Goal: Information Seeking & Learning: Learn about a topic

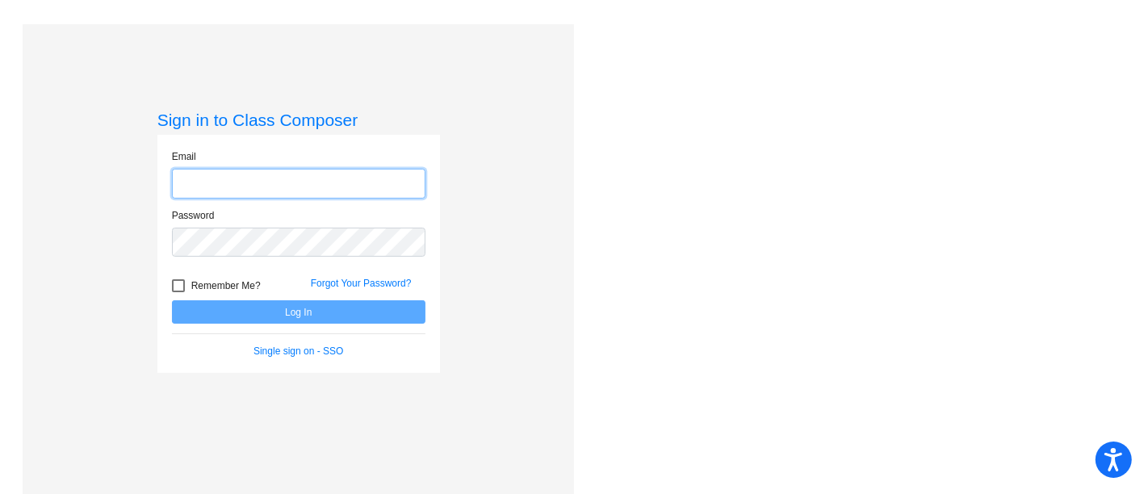
type input "[EMAIL_ADDRESS][PERSON_NAME][DOMAIN_NAME]"
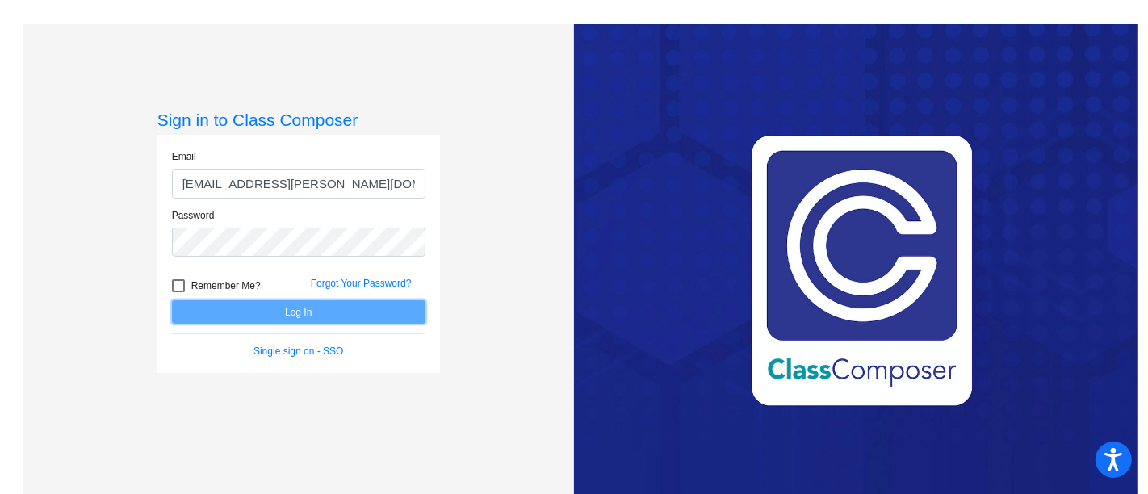
click at [275, 317] on button "Log In" at bounding box center [299, 311] width 254 height 23
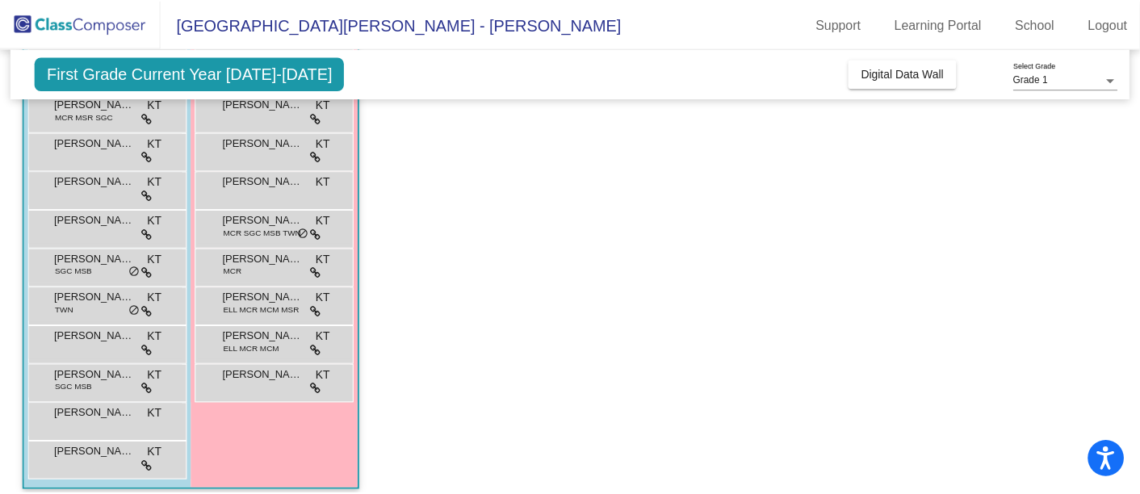
scroll to position [292, 0]
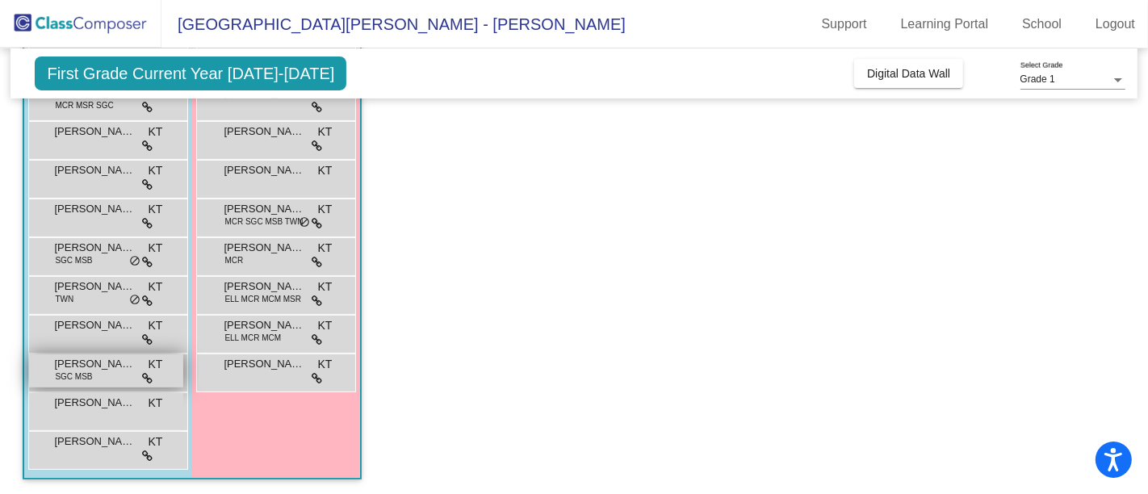
click at [85, 379] on span "SGC MSB" at bounding box center [73, 377] width 37 height 12
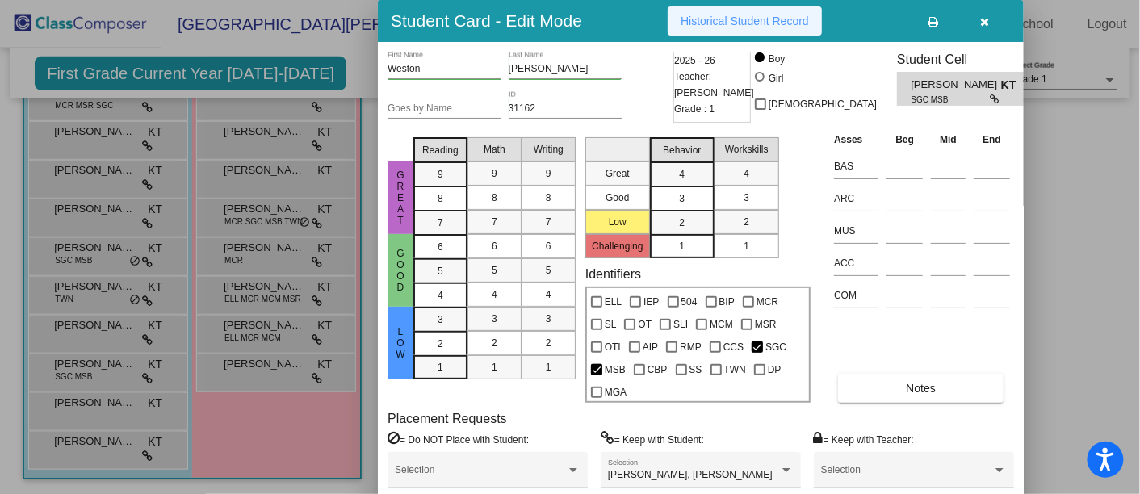
click at [735, 15] on span "Historical Student Record" at bounding box center [745, 21] width 128 height 13
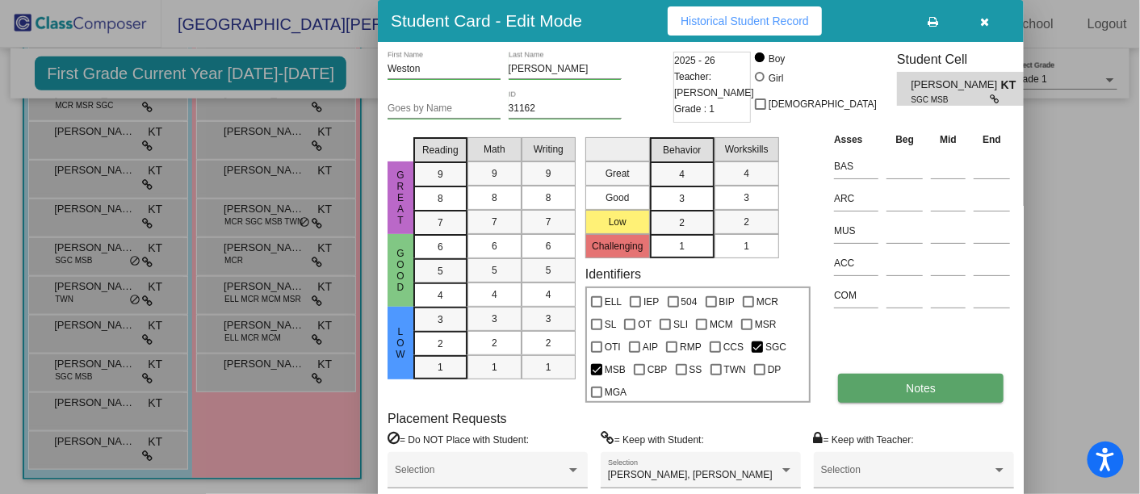
click at [916, 384] on span "Notes" at bounding box center [921, 388] width 30 height 13
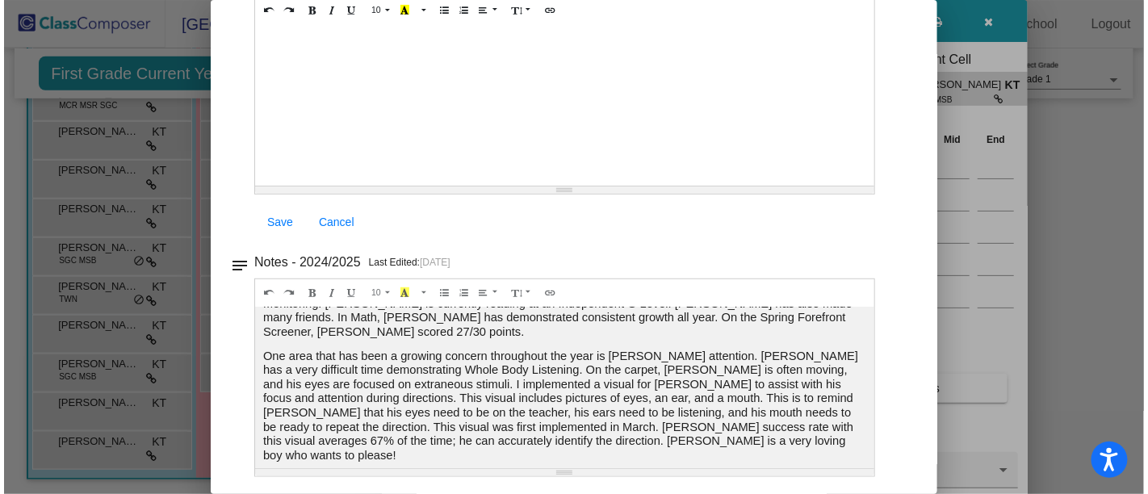
scroll to position [0, 0]
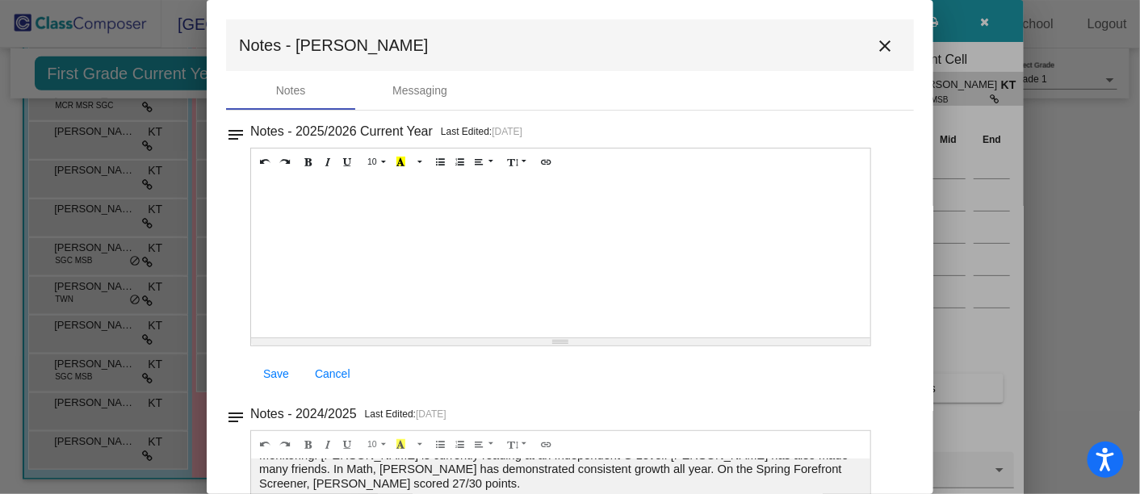
click at [875, 40] on mat-icon "close" at bounding box center [884, 45] width 19 height 19
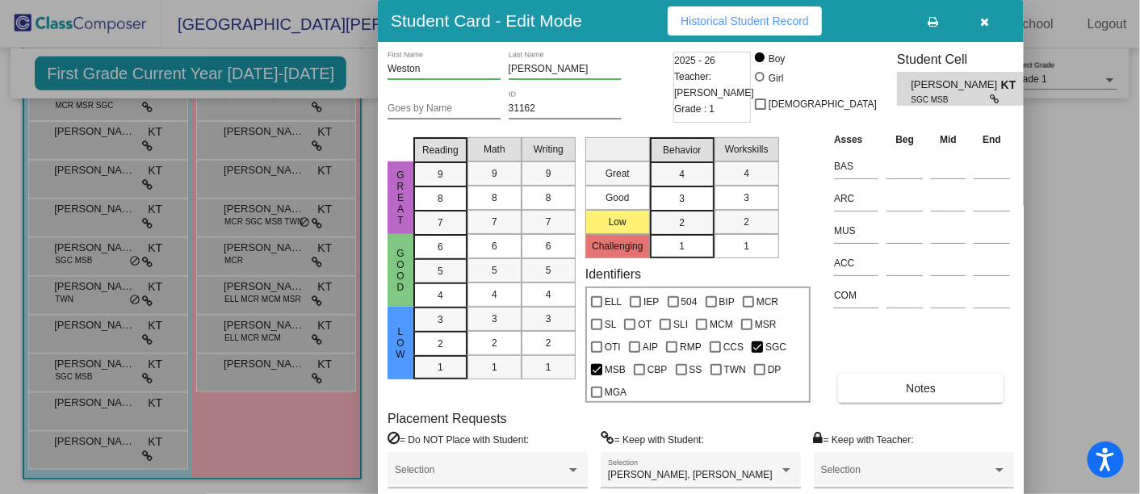
click at [989, 15] on button "button" at bounding box center [985, 20] width 52 height 29
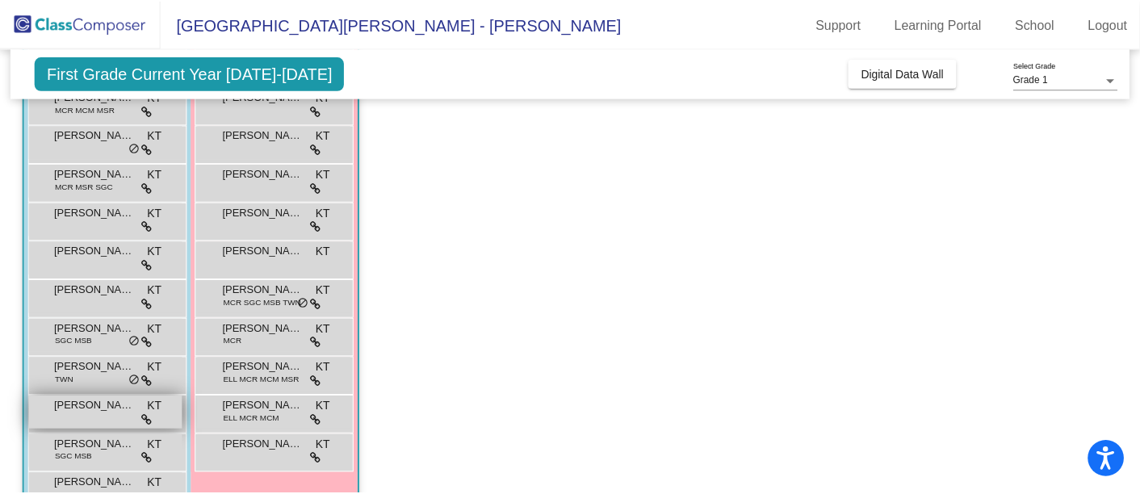
scroll to position [206, 0]
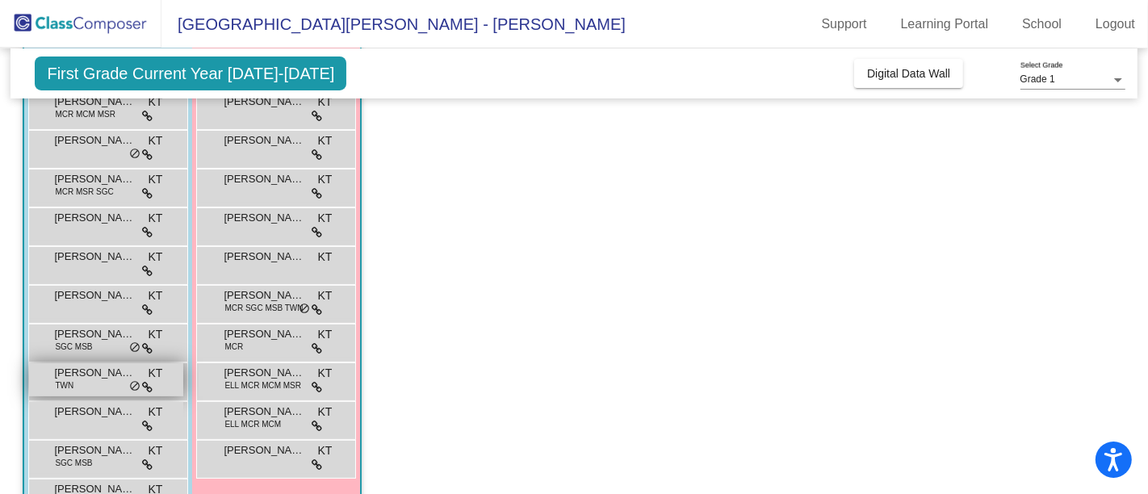
click at [90, 379] on div "[PERSON_NAME] TWN KT lock do_not_disturb_alt" at bounding box center [106, 379] width 154 height 33
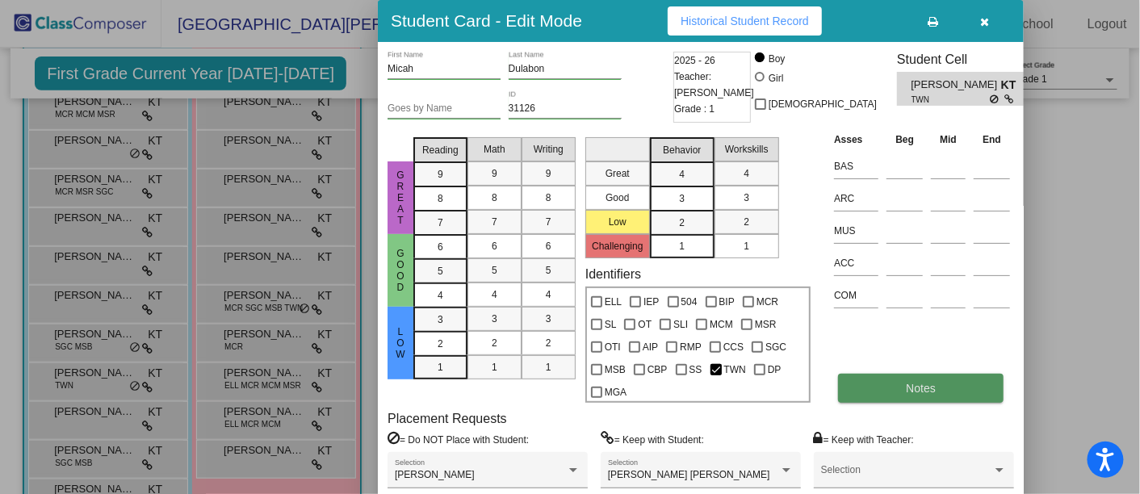
click at [911, 391] on span "Notes" at bounding box center [921, 388] width 30 height 13
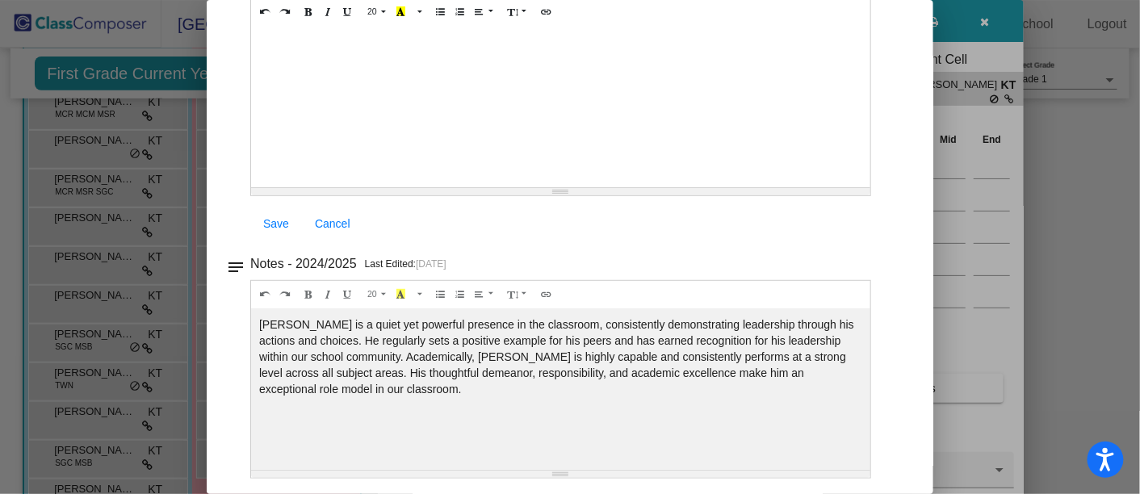
scroll to position [152, 0]
click at [959, 256] on div at bounding box center [570, 247] width 1140 height 494
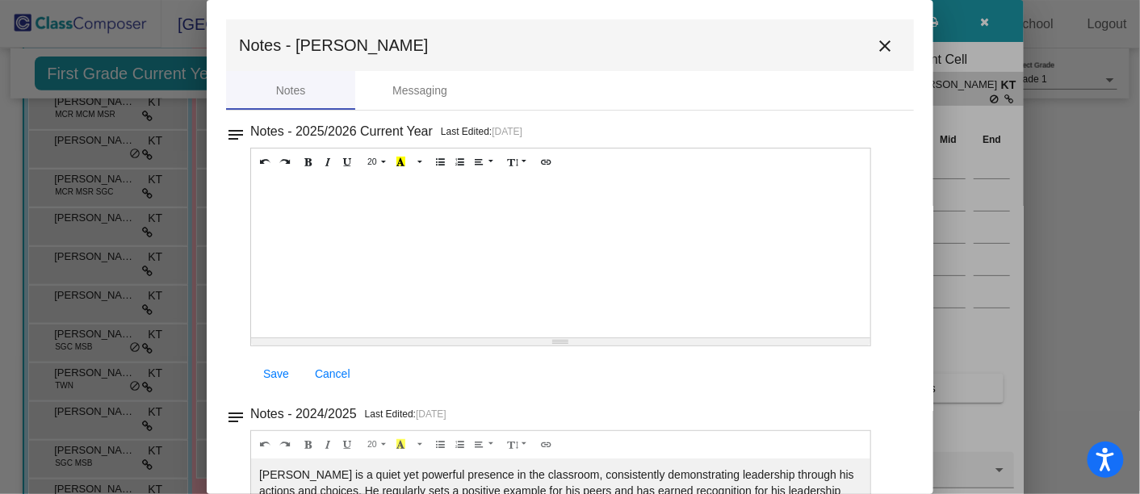
click at [875, 44] on mat-icon "close" at bounding box center [884, 45] width 19 height 19
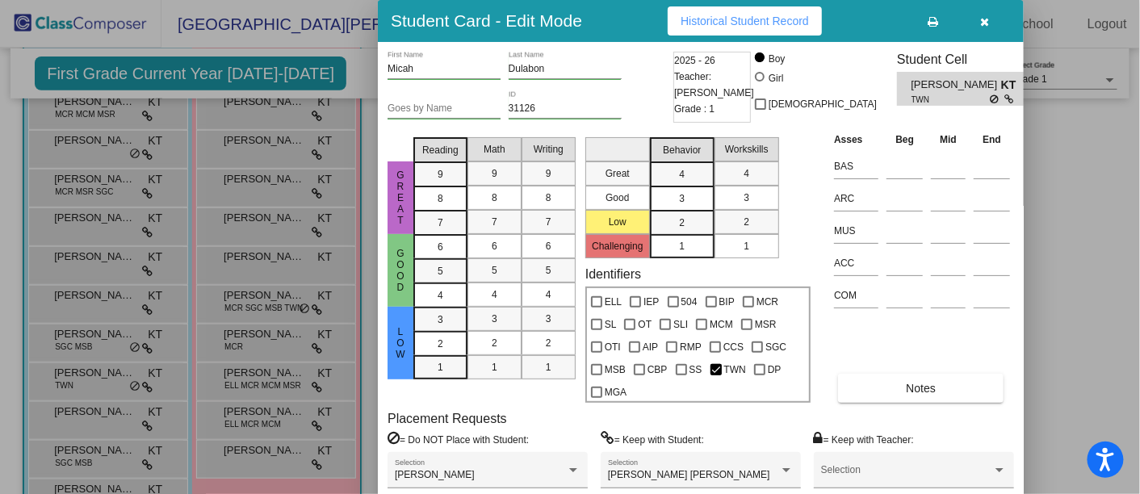
click at [698, 20] on span "Historical Student Record" at bounding box center [745, 21] width 128 height 13
